Goal: Task Accomplishment & Management: Manage account settings

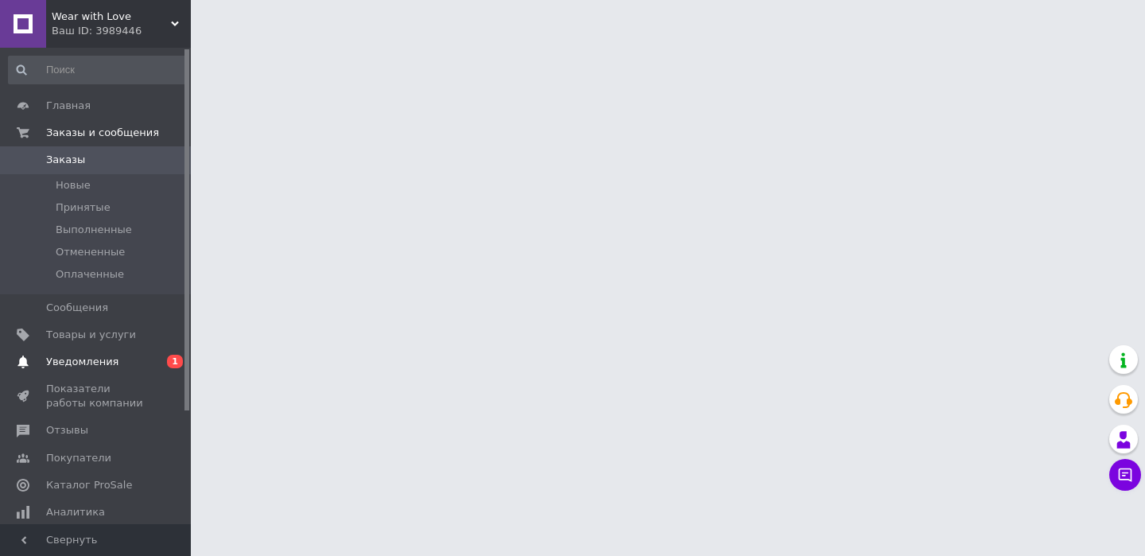
click at [131, 352] on link "Уведомления 0 1" at bounding box center [98, 361] width 196 height 27
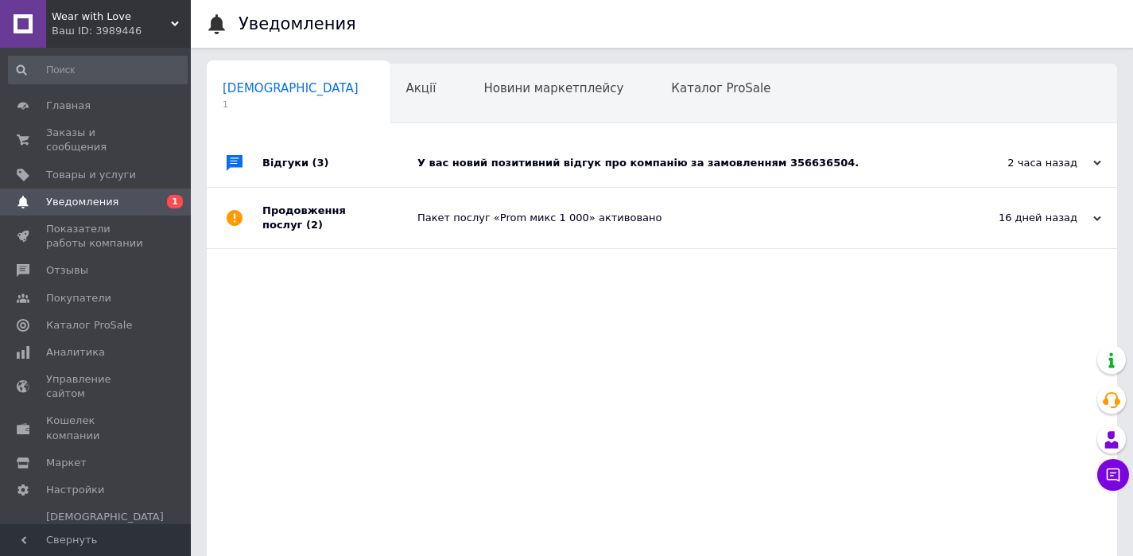
click at [432, 163] on div "У вас новий позитивний відгук про компанію за замовленням 356636504." at bounding box center [680, 163] width 525 height 14
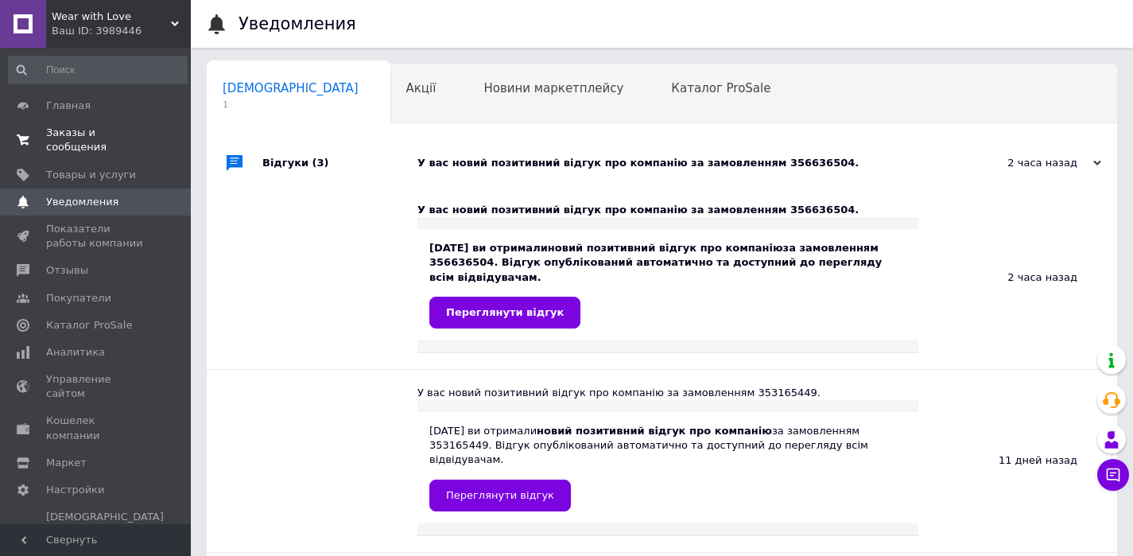
click at [84, 131] on span "Заказы и сообщения" at bounding box center [96, 140] width 101 height 29
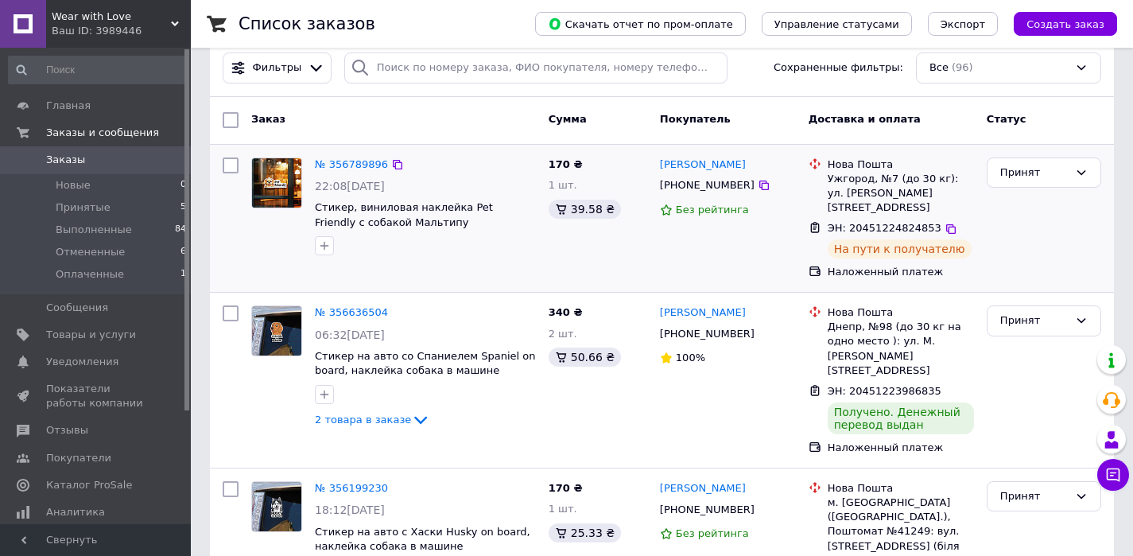
scroll to position [202, 0]
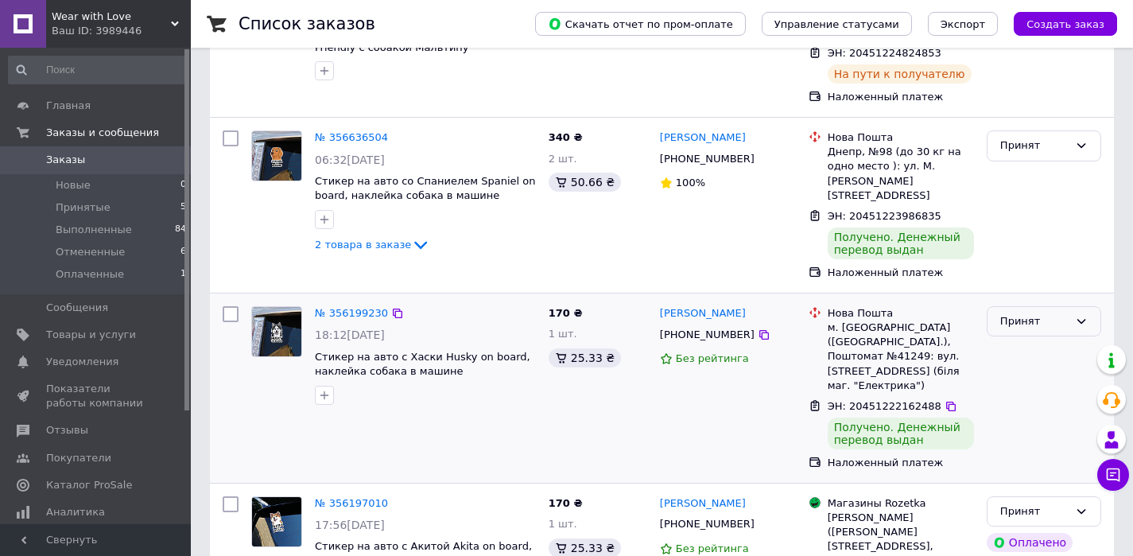
click at [1008, 313] on div "Принят" at bounding box center [1035, 321] width 68 height 17
click at [1013, 340] on li "Выполнен" at bounding box center [1044, 354] width 113 height 29
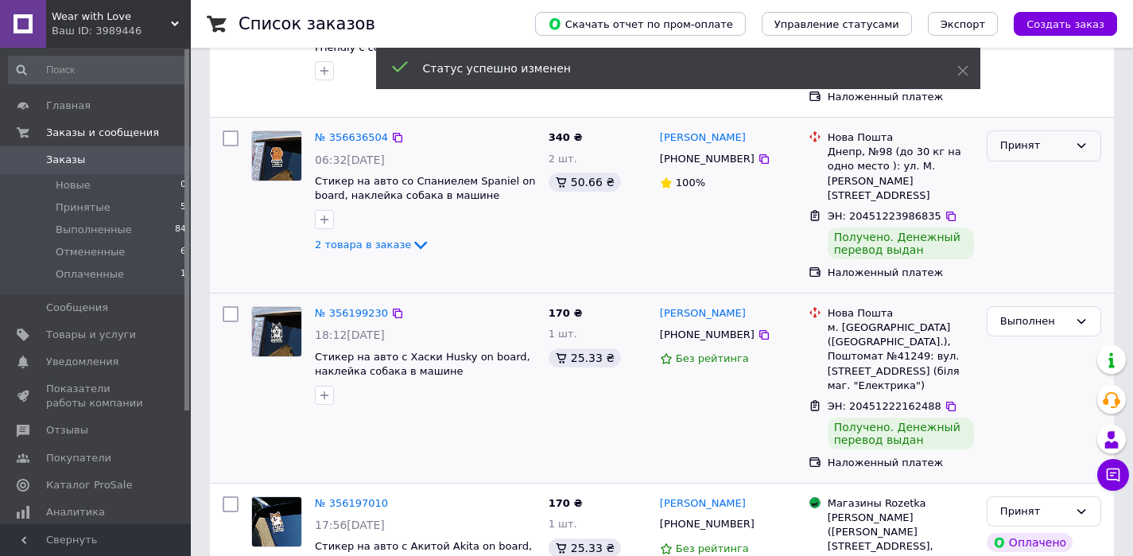
click at [1011, 138] on div "Принят" at bounding box center [1035, 146] width 68 height 17
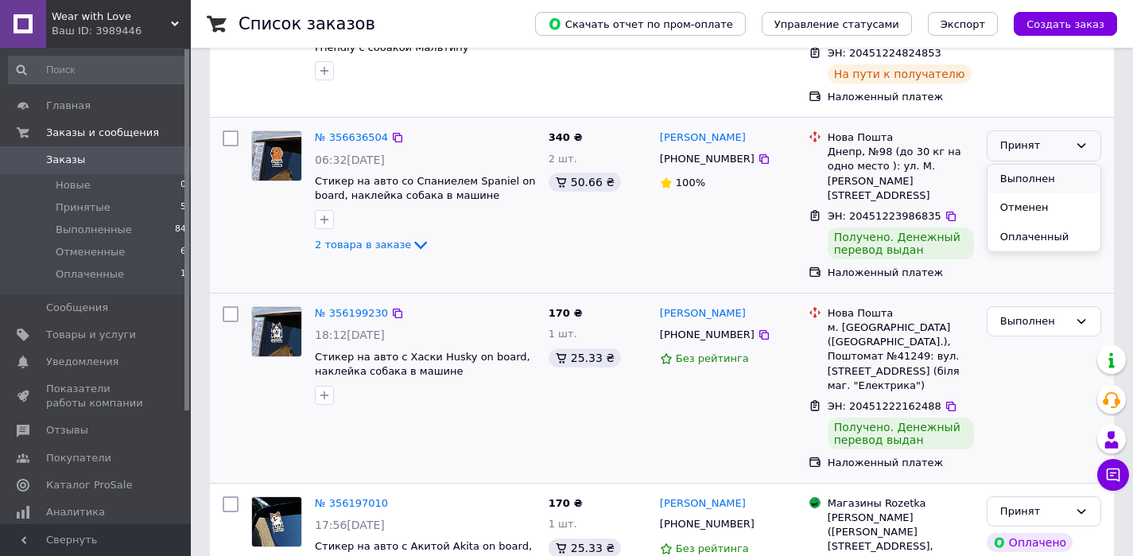
click at [1019, 165] on li "Выполнен" at bounding box center [1044, 179] width 113 height 29
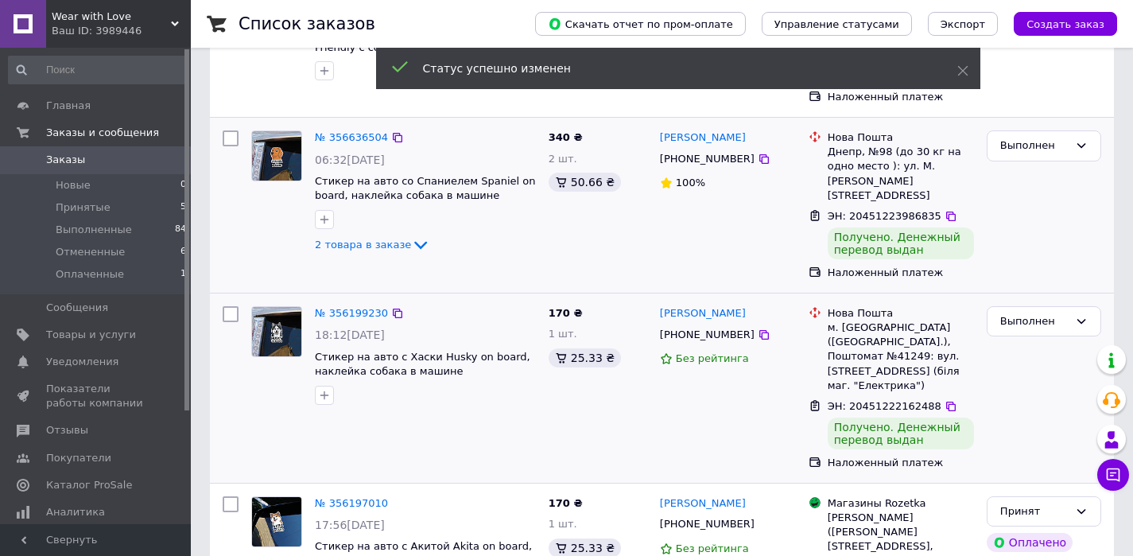
scroll to position [303, 0]
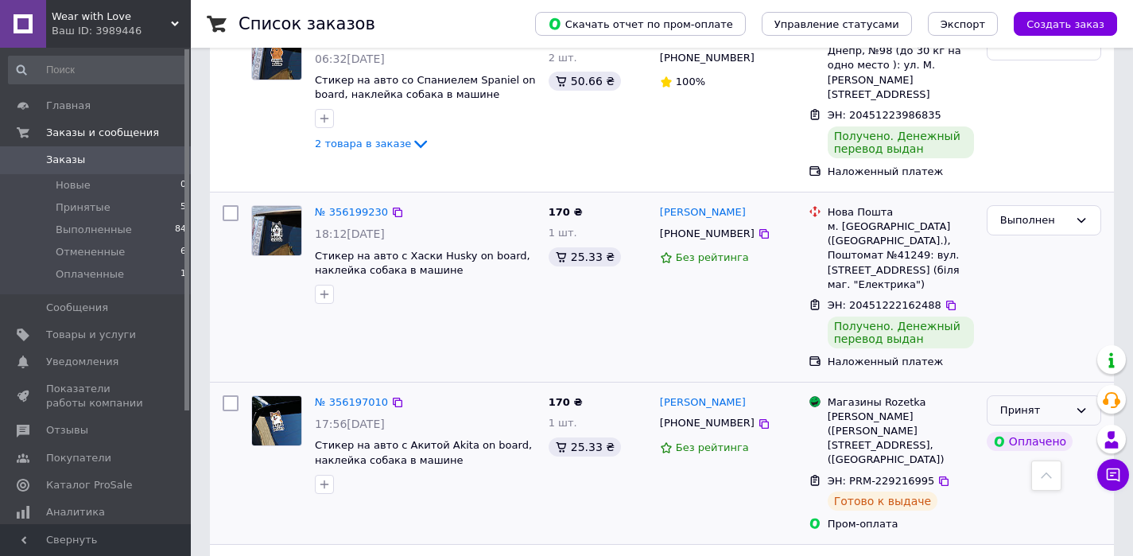
click at [1028, 402] on div "Принят" at bounding box center [1035, 410] width 68 height 17
click at [1035, 429] on li "Выполнен" at bounding box center [1044, 443] width 113 height 29
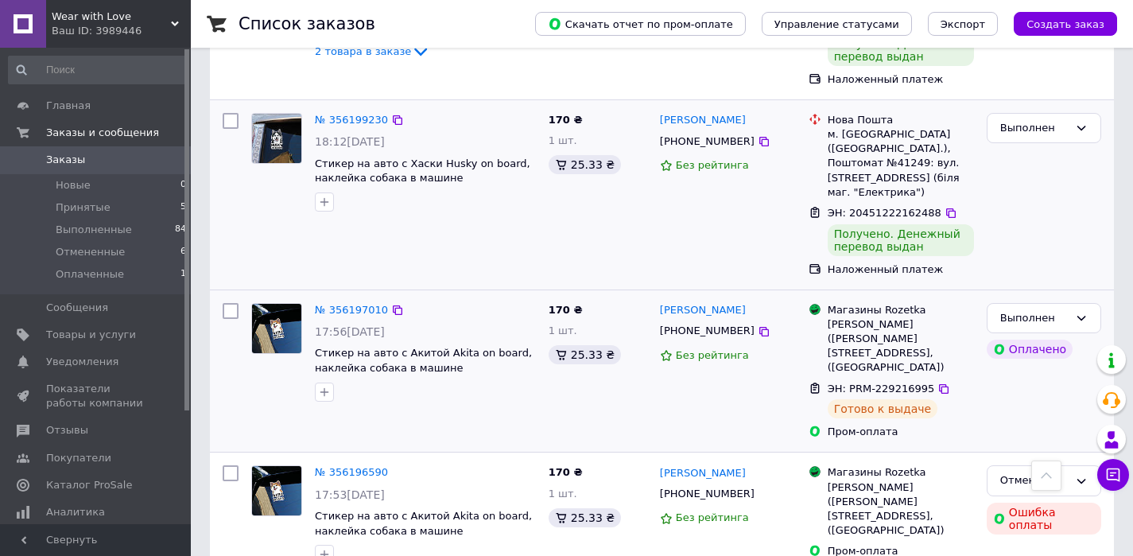
scroll to position [399, 0]
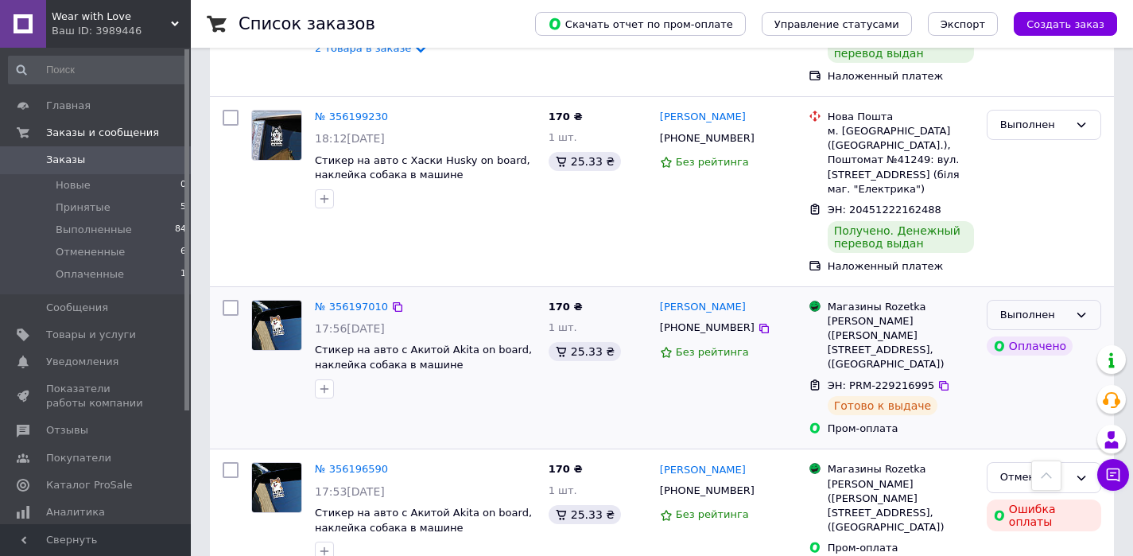
click at [1013, 307] on div "Выполнен" at bounding box center [1035, 315] width 68 height 17
click at [1030, 333] on li "Принят" at bounding box center [1044, 347] width 113 height 29
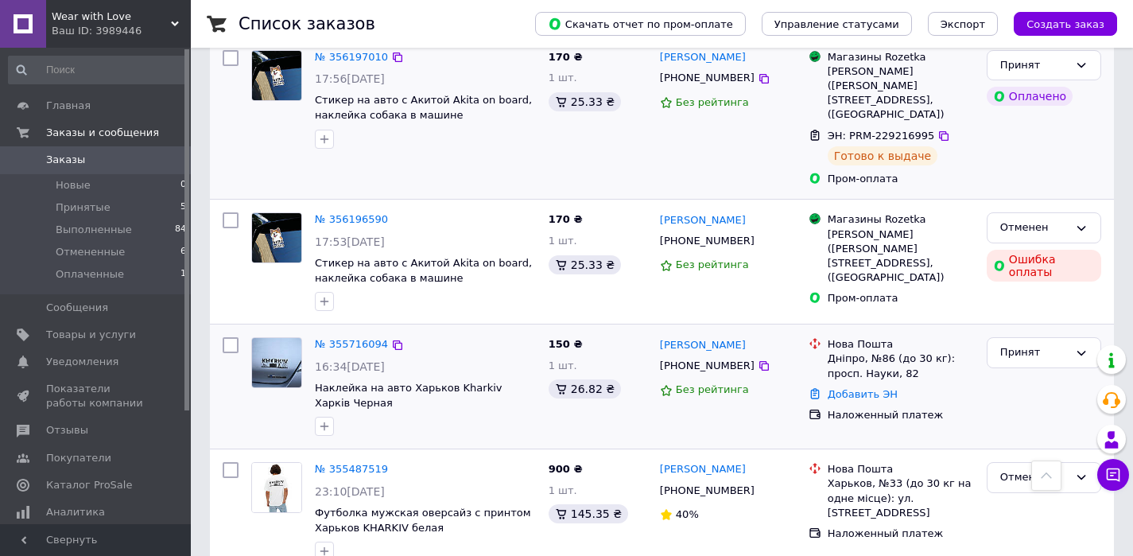
scroll to position [733, 0]
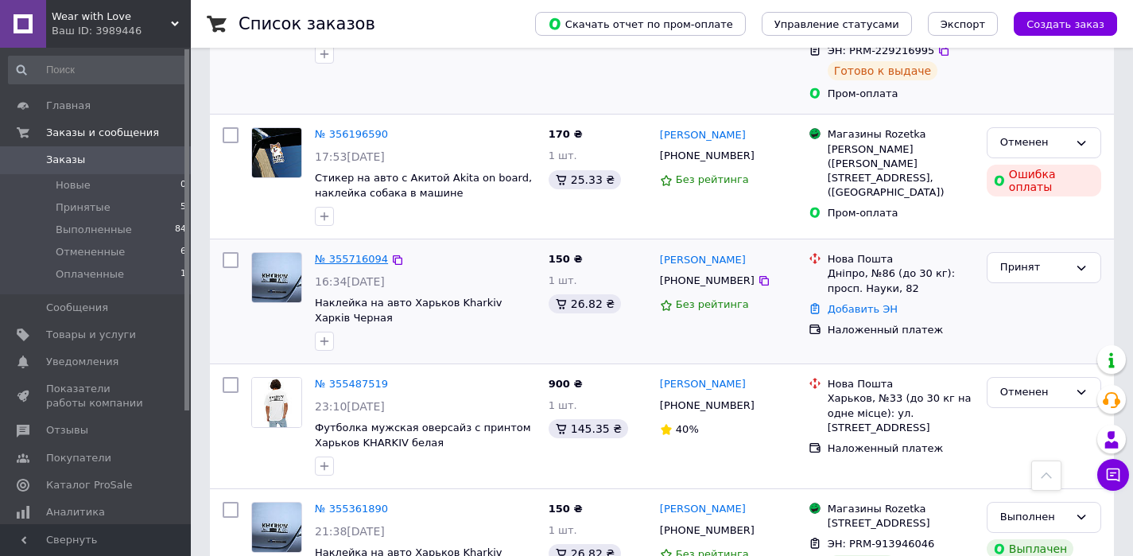
click at [371, 253] on link "№ 355716094" at bounding box center [351, 259] width 73 height 12
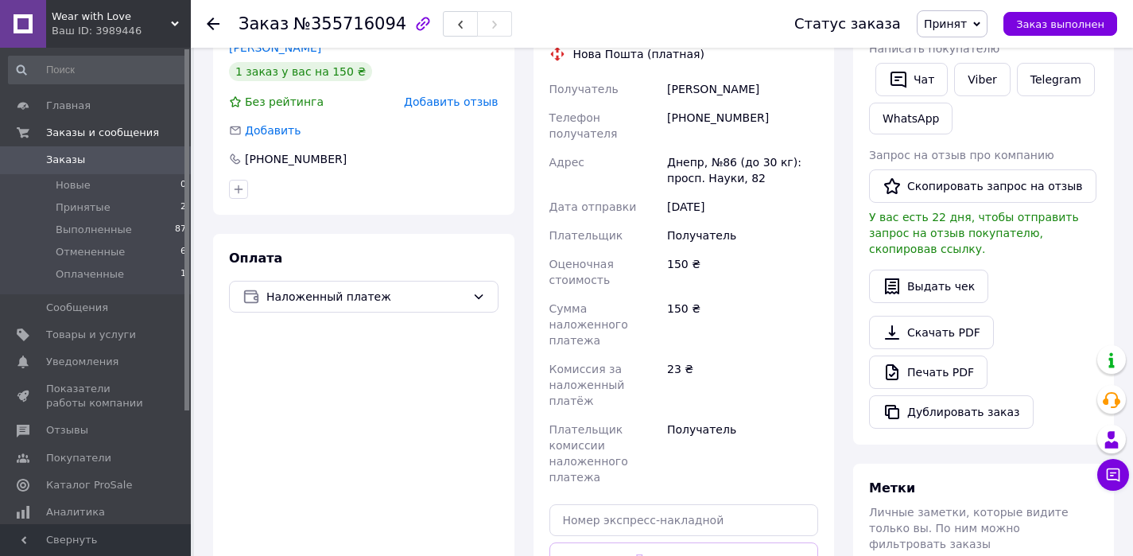
scroll to position [398, 0]
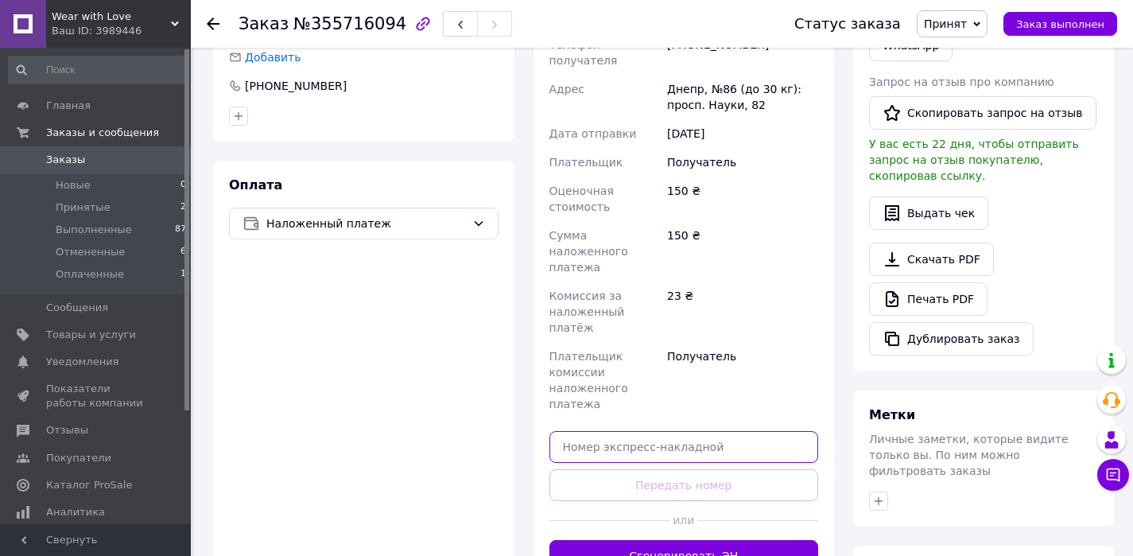
click at [614, 431] on input "text" at bounding box center [685, 447] width 270 height 32
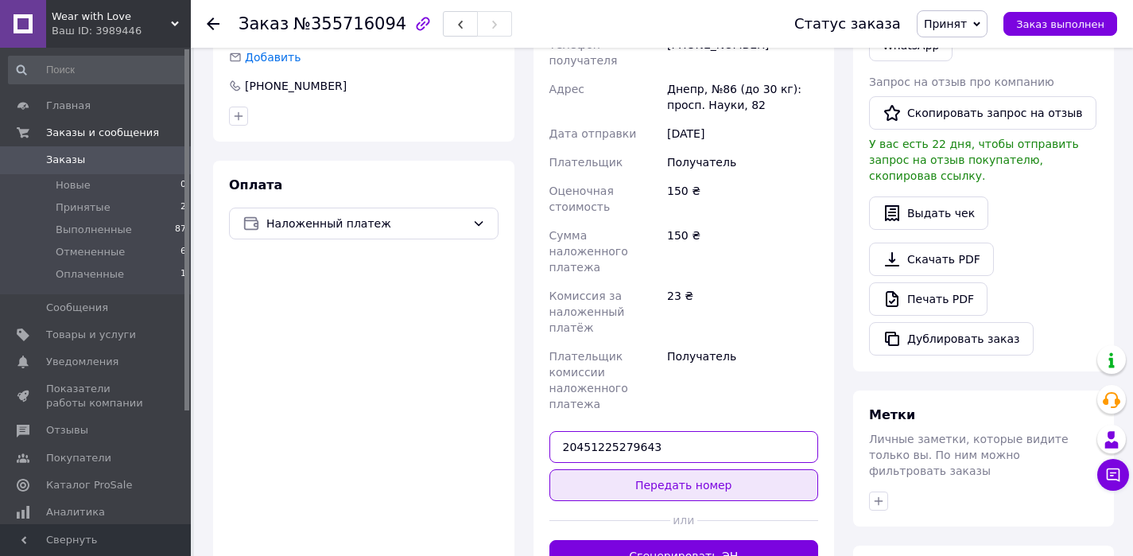
type input "20451225279643"
click at [646, 469] on button "Передать номер" at bounding box center [685, 485] width 270 height 32
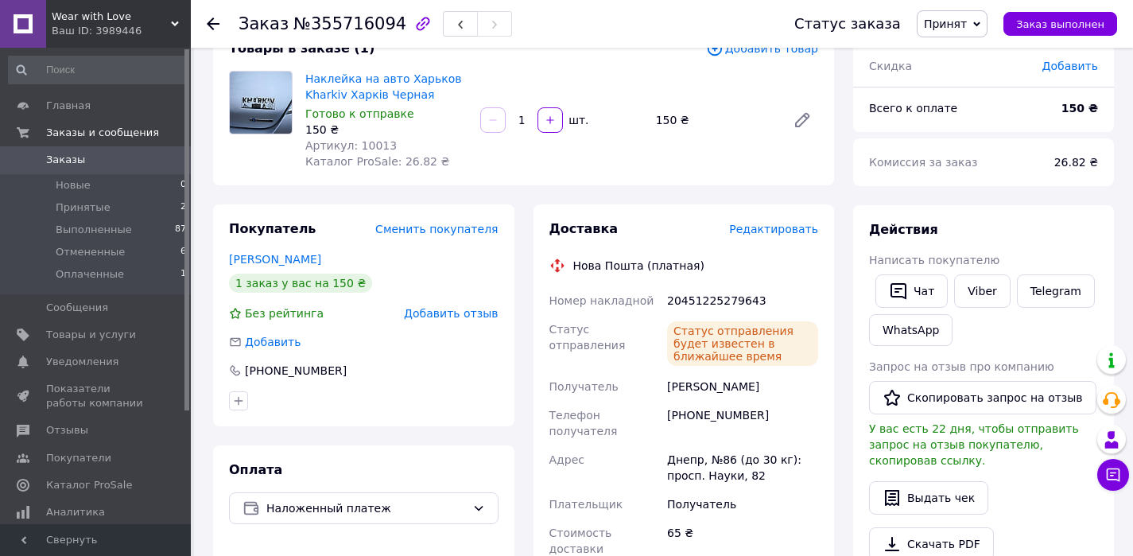
scroll to position [0, 0]
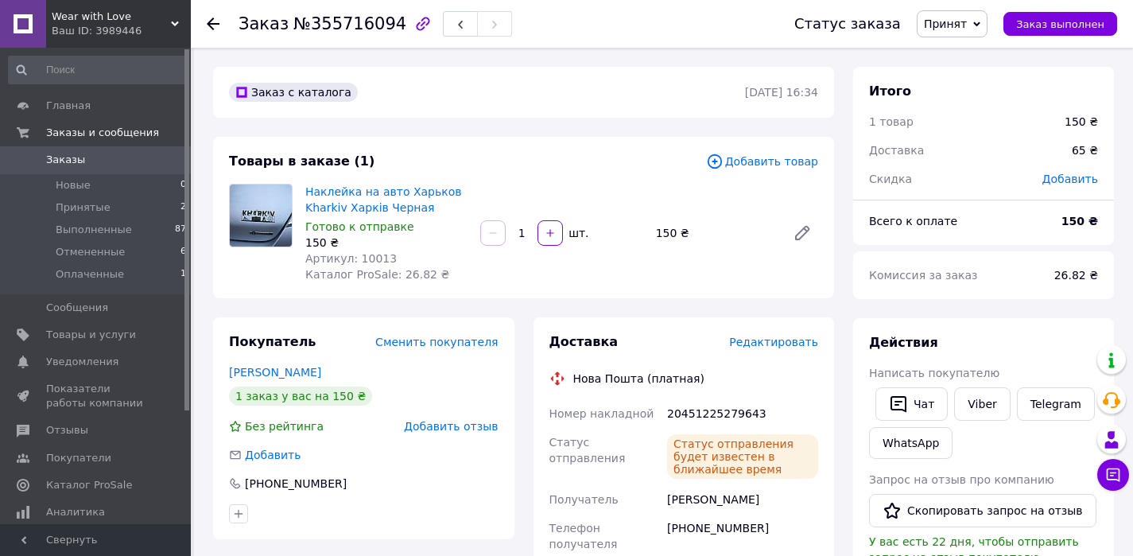
click at [211, 21] on use at bounding box center [213, 23] width 13 height 13
